Goal: Check status

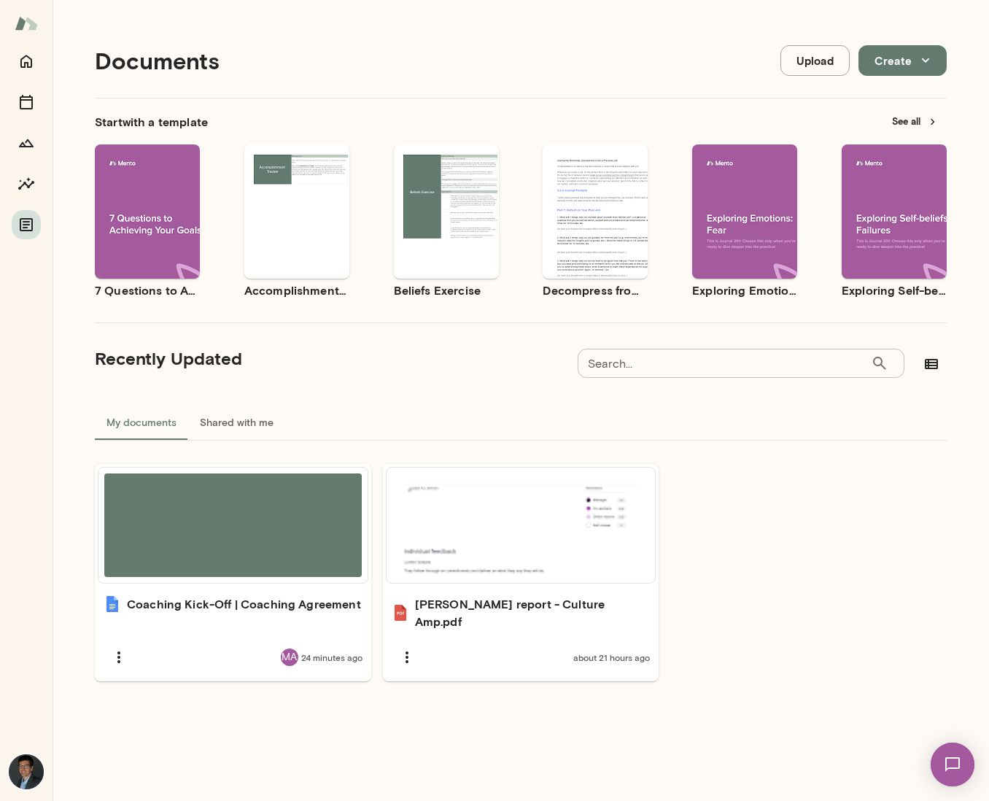
click at [950, 770] on img at bounding box center [953, 765] width 60 height 60
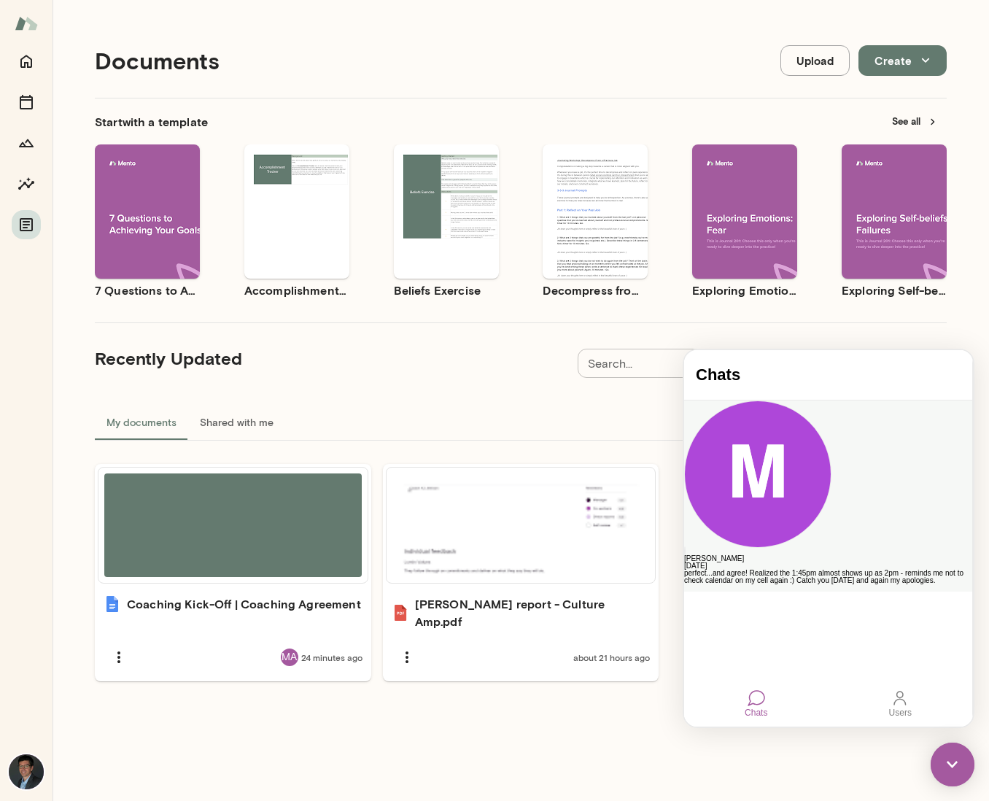
click at [802, 555] on div "[PERSON_NAME]" at bounding box center [828, 558] width 288 height 7
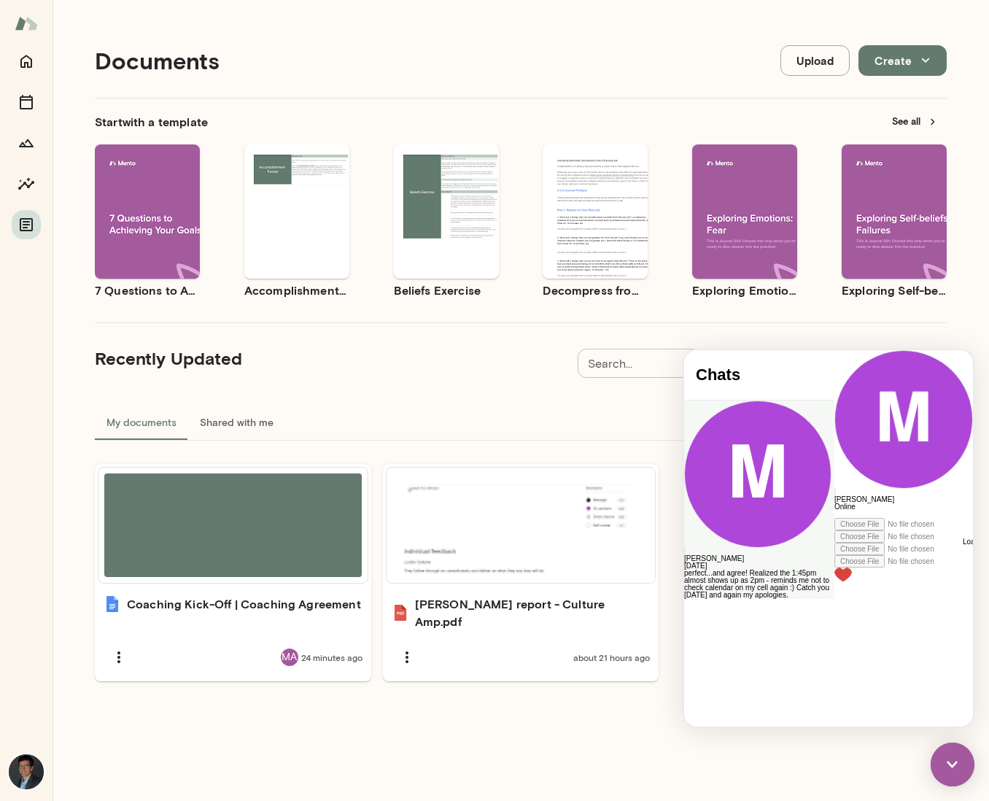
scroll to position [454, 0]
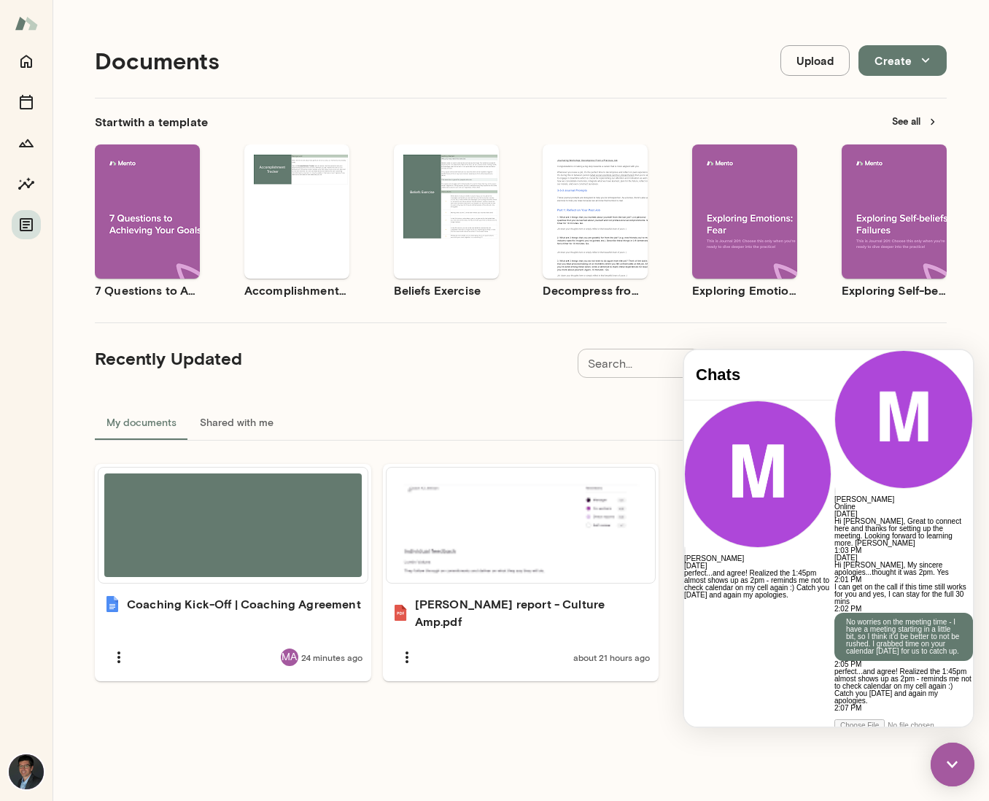
click at [834, 712] on div at bounding box center [903, 715] width 139 height 7
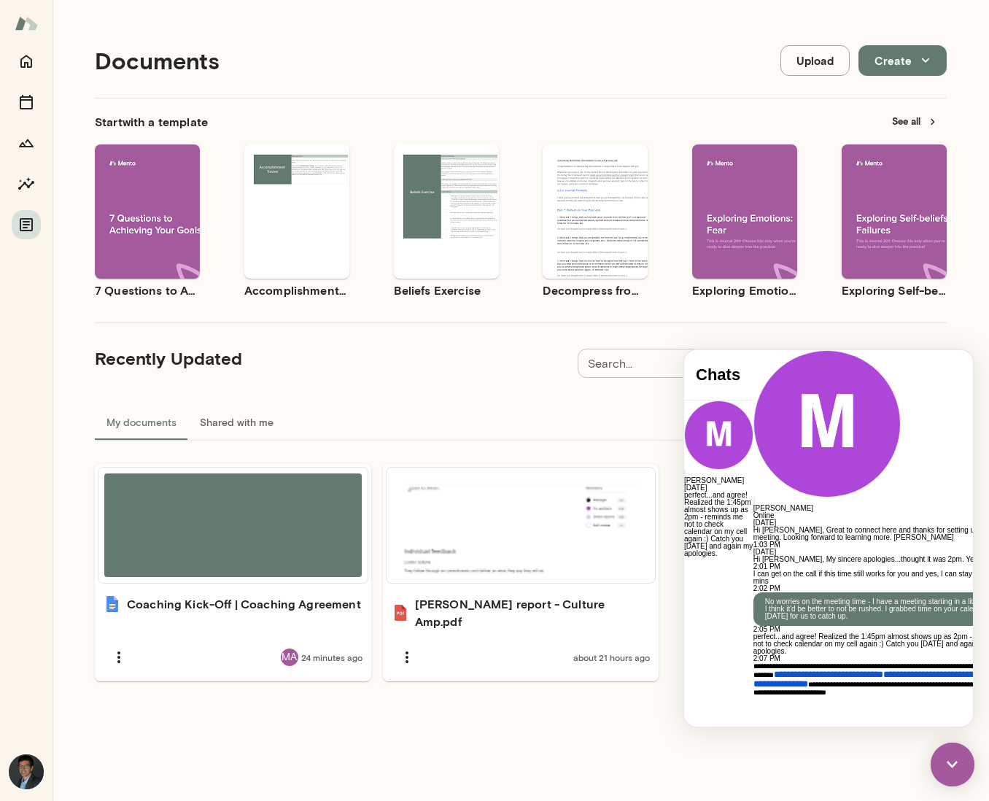
scroll to position [99, 0]
click at [841, 662] on div "**********" at bounding box center [885, 698] width 264 height 73
click at [753, 785] on icon at bounding box center [753, 785] width 0 height 0
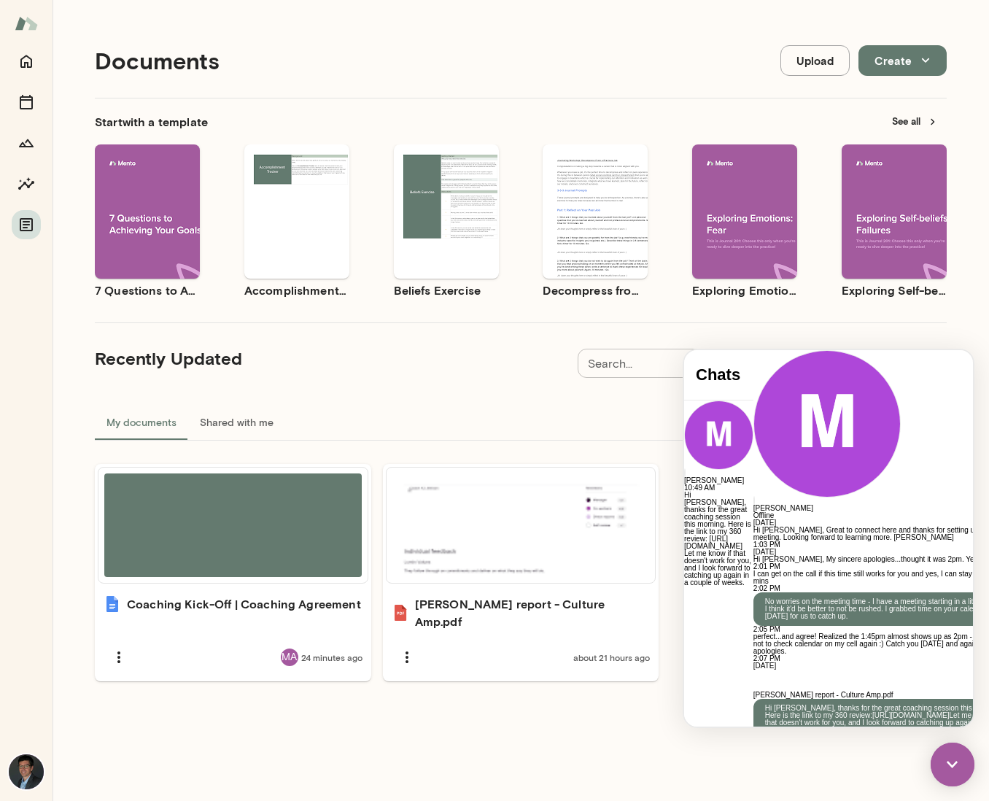
scroll to position [859, 0]
click at [22, 111] on button "Sessions" at bounding box center [26, 102] width 29 height 29
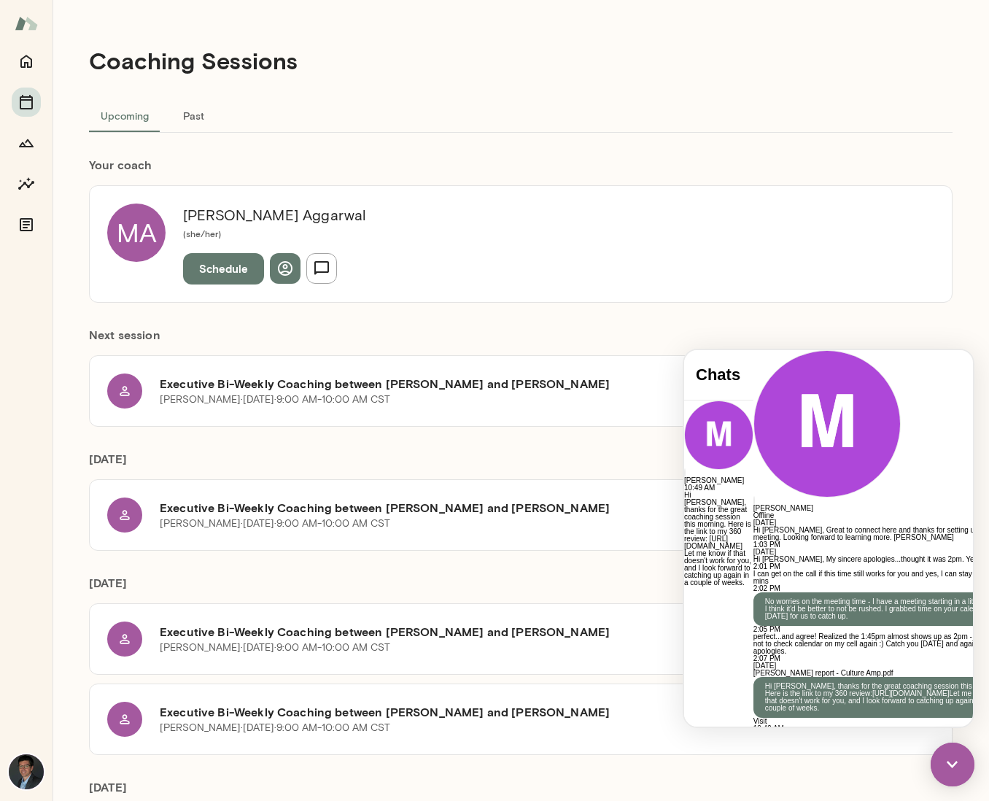
click at [949, 759] on img at bounding box center [953, 765] width 44 height 44
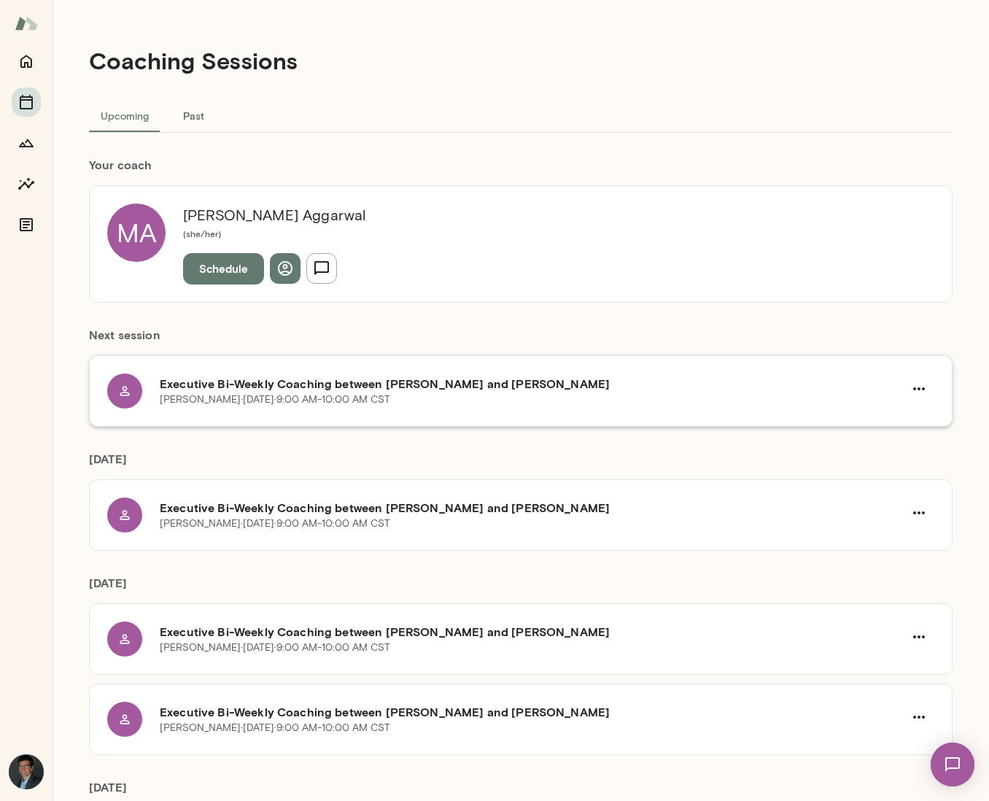
click at [363, 382] on h6 "Executive Bi-Weekly Coaching between [PERSON_NAME] and [PERSON_NAME]" at bounding box center [532, 384] width 744 height 18
